Goal: Use online tool/utility: Utilize a website feature to perform a specific function

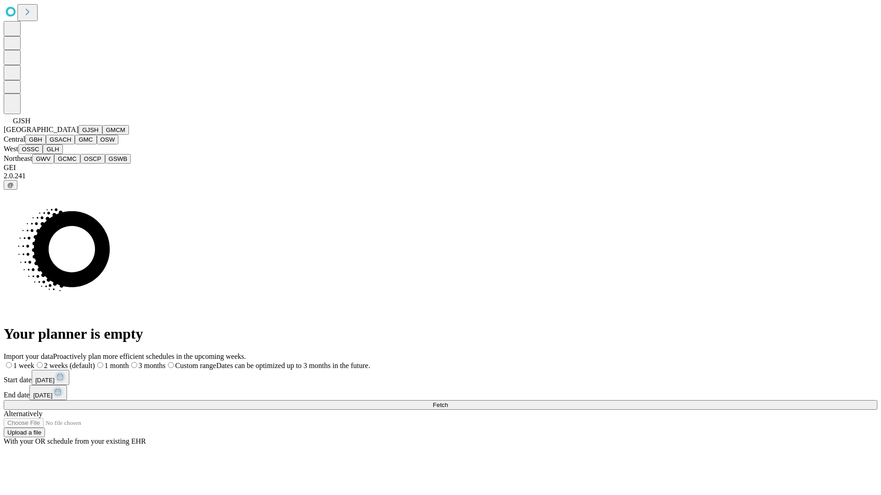
click at [78, 135] on button "GJSH" at bounding box center [90, 130] width 24 height 10
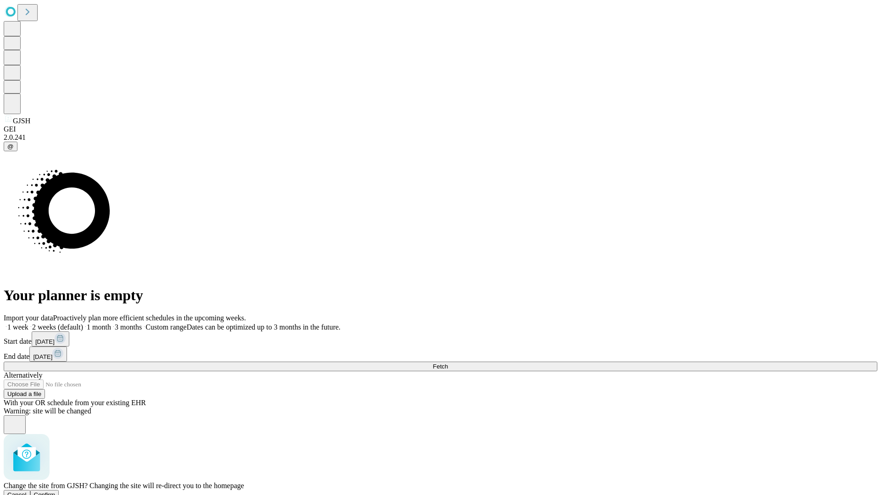
click at [55, 492] on span "Confirm" at bounding box center [45, 495] width 22 height 7
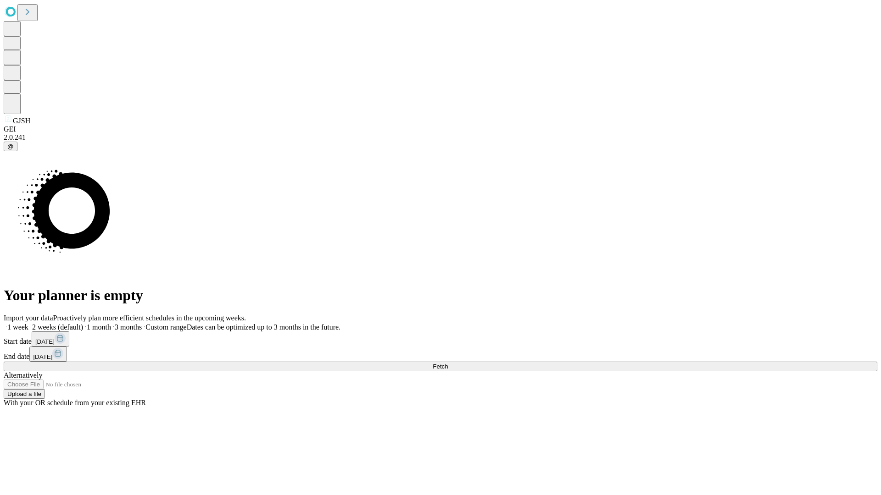
click at [83, 323] on label "2 weeks (default)" at bounding box center [55, 327] width 55 height 8
click at [448, 363] on span "Fetch" at bounding box center [440, 366] width 15 height 7
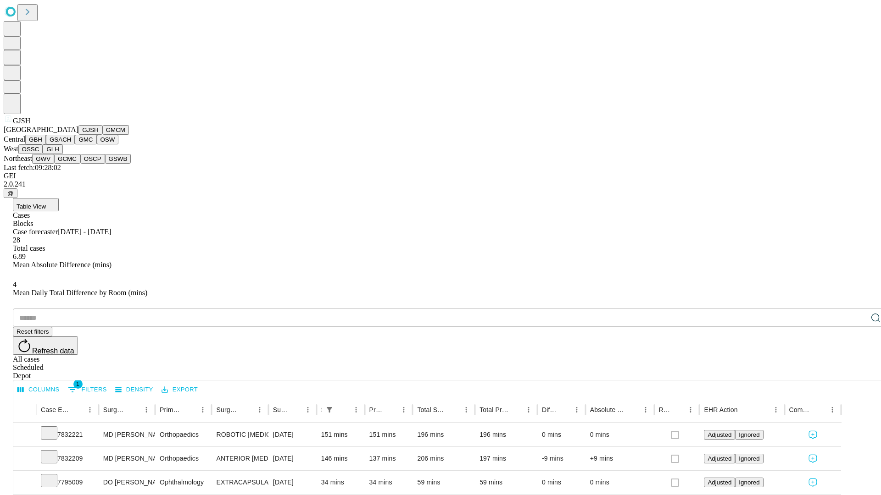
click at [102, 135] on button "GMCM" at bounding box center [115, 130] width 27 height 10
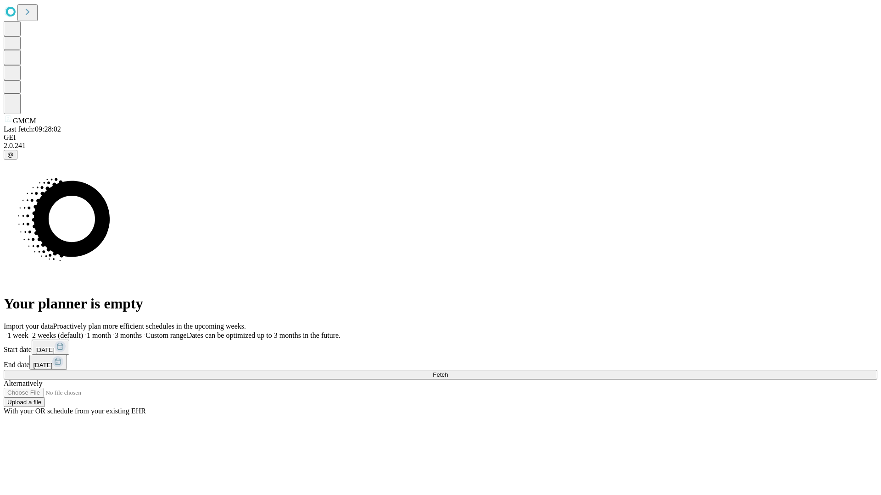
click at [83, 332] on label "2 weeks (default)" at bounding box center [55, 336] width 55 height 8
click at [448, 372] on span "Fetch" at bounding box center [440, 375] width 15 height 7
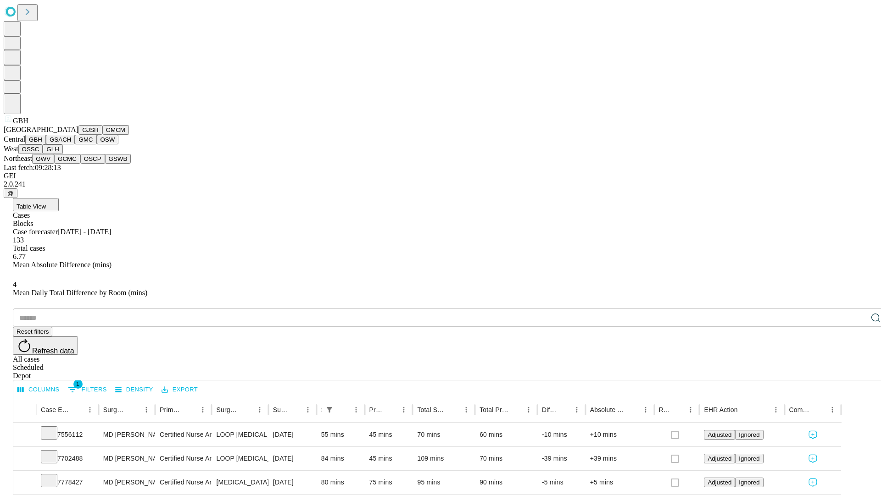
click at [71, 144] on button "GSACH" at bounding box center [60, 140] width 29 height 10
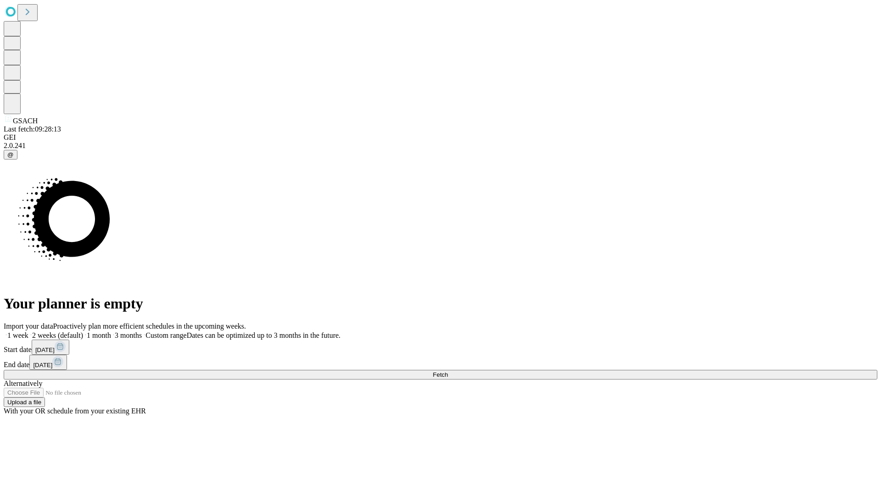
click at [448, 372] on span "Fetch" at bounding box center [440, 375] width 15 height 7
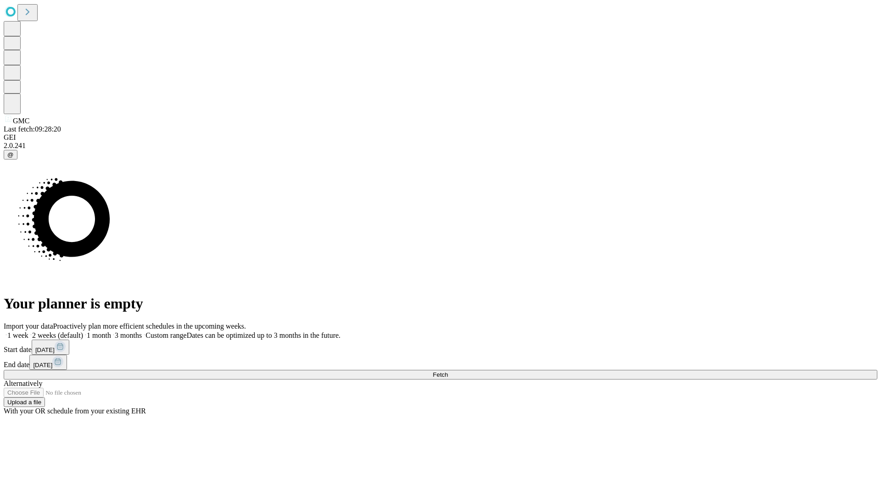
click at [83, 332] on label "2 weeks (default)" at bounding box center [55, 336] width 55 height 8
click at [448, 372] on span "Fetch" at bounding box center [440, 375] width 15 height 7
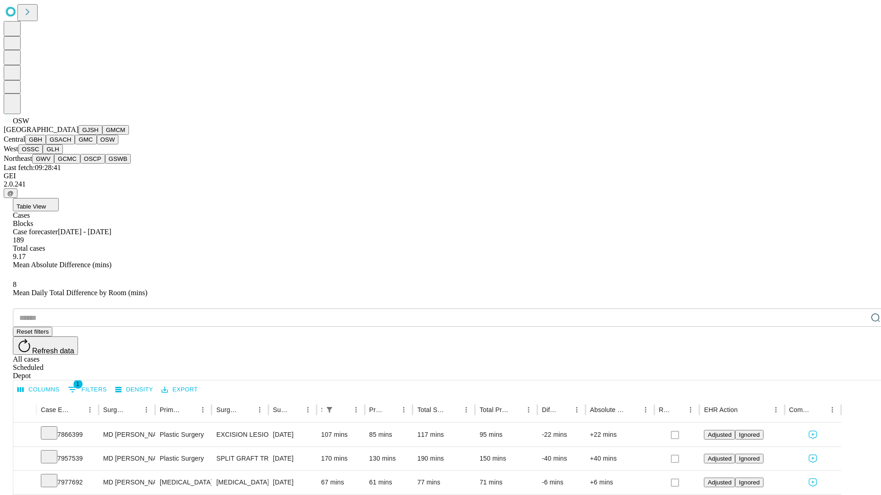
click at [43, 154] on button "OSSC" at bounding box center [30, 149] width 25 height 10
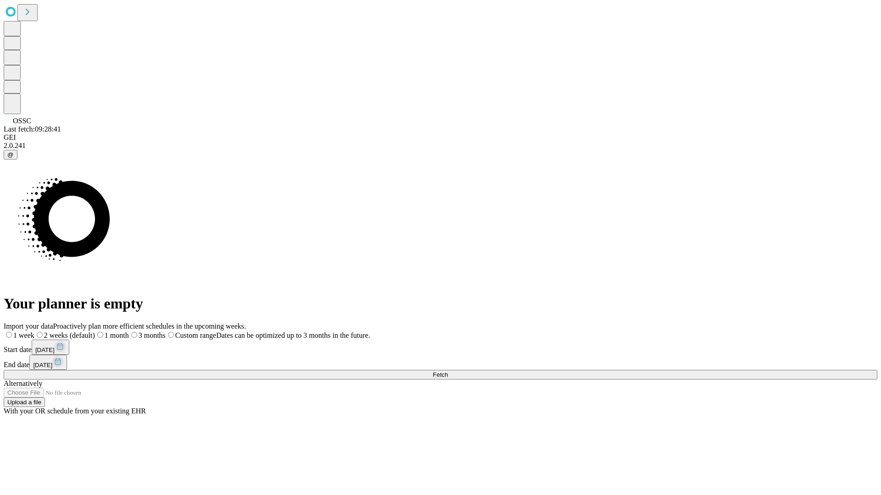
click at [95, 332] on label "2 weeks (default)" at bounding box center [64, 336] width 61 height 8
click at [448, 372] on span "Fetch" at bounding box center [440, 375] width 15 height 7
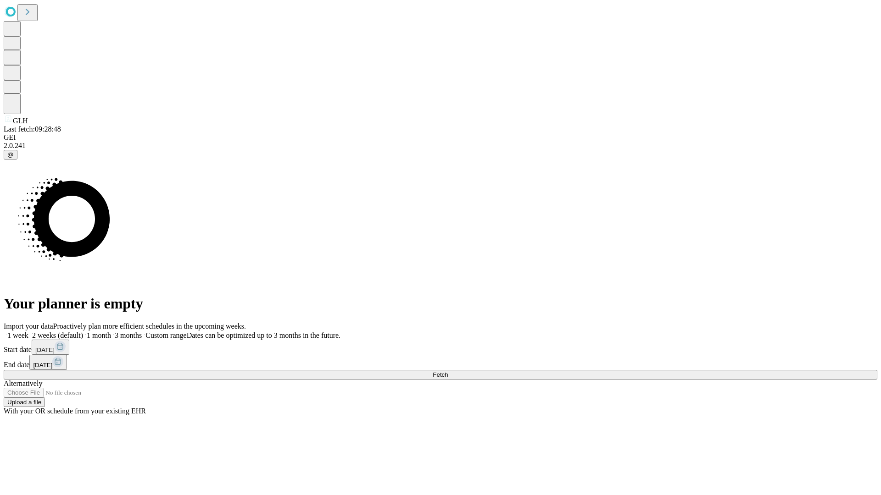
click at [448, 372] on span "Fetch" at bounding box center [440, 375] width 15 height 7
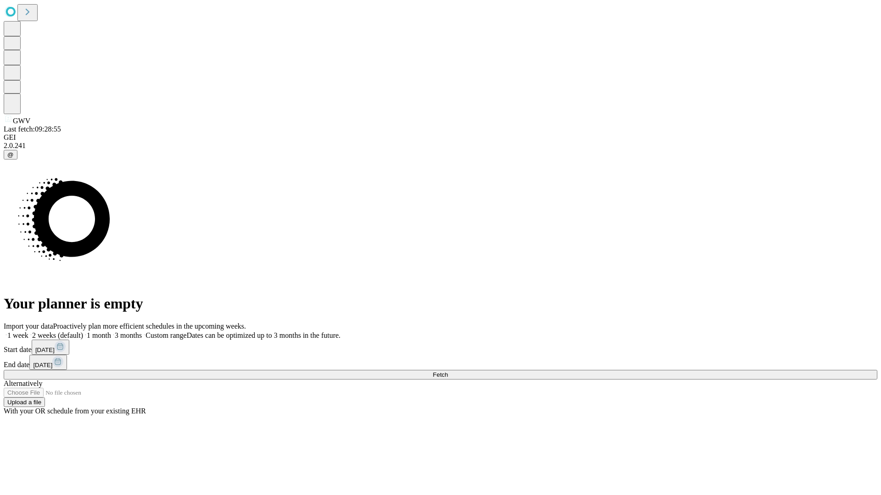
click at [83, 332] on label "2 weeks (default)" at bounding box center [55, 336] width 55 height 8
click at [448, 372] on span "Fetch" at bounding box center [440, 375] width 15 height 7
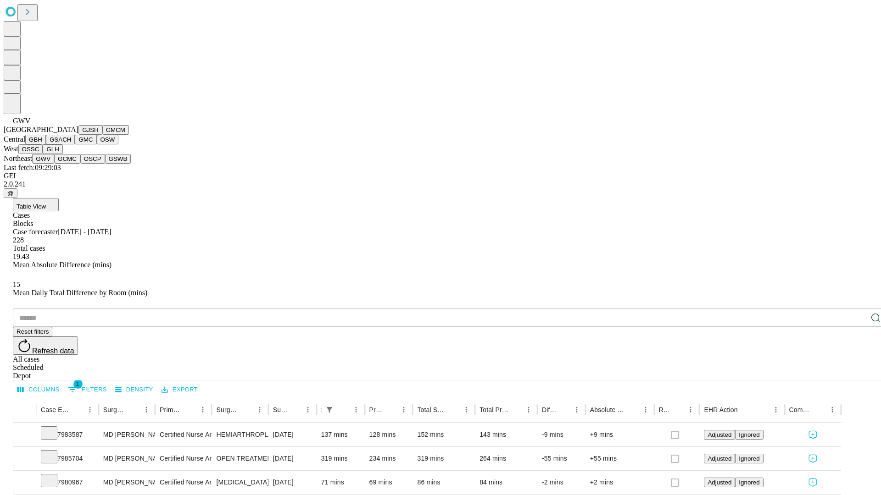
click at [71, 164] on button "GCMC" at bounding box center [67, 159] width 26 height 10
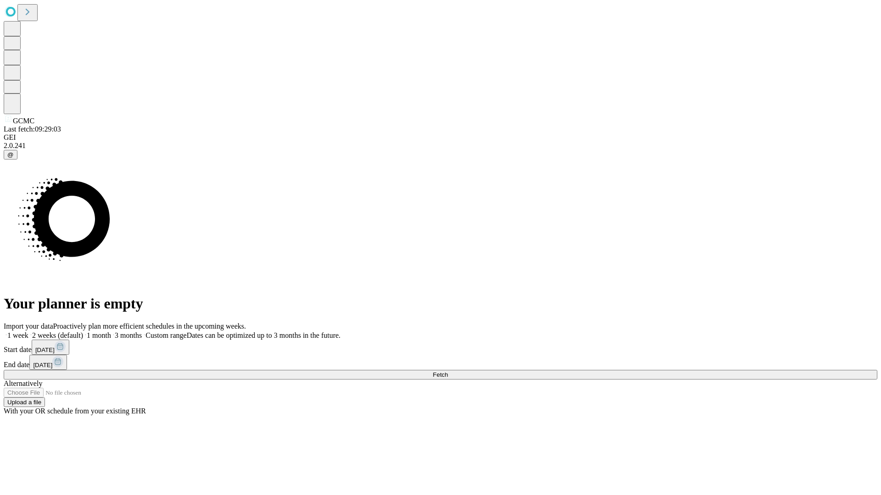
click at [448, 372] on span "Fetch" at bounding box center [440, 375] width 15 height 7
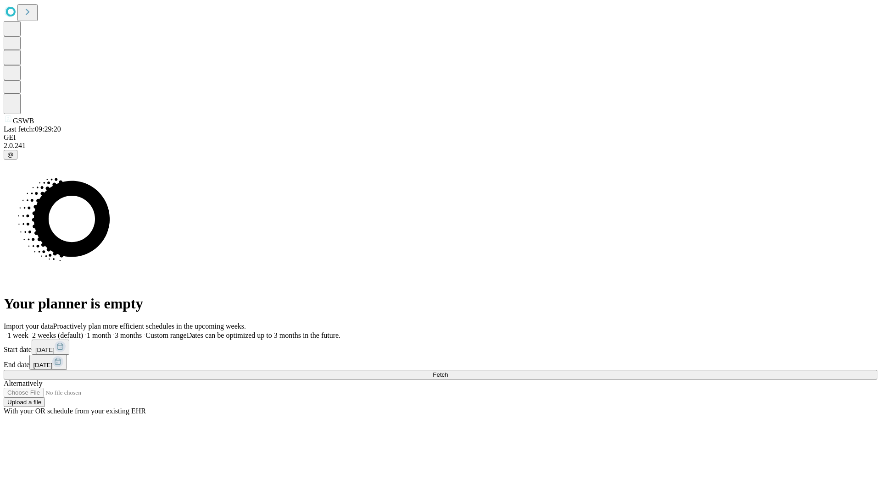
click at [83, 332] on label "2 weeks (default)" at bounding box center [55, 336] width 55 height 8
click at [448, 372] on span "Fetch" at bounding box center [440, 375] width 15 height 7
